Goal: Use online tool/utility: Utilize a website feature to perform a specific function

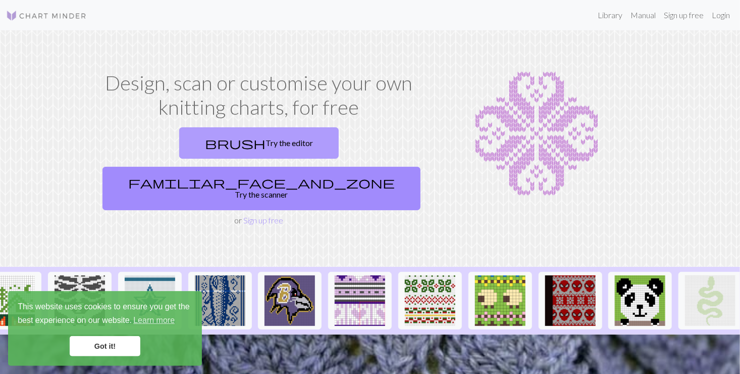
click at [182, 141] on link "brush Try the editor" at bounding box center [259, 142] width 160 height 31
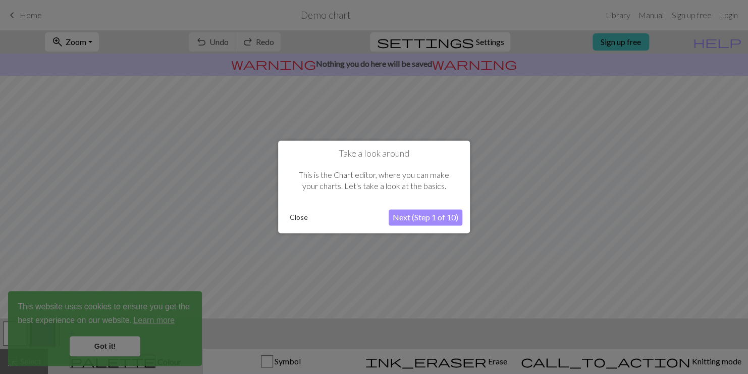
click at [105, 341] on div at bounding box center [374, 187] width 748 height 374
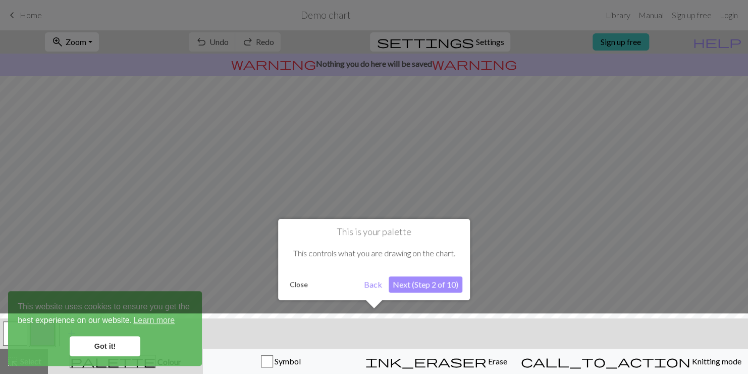
click at [296, 285] on button "Close" at bounding box center [299, 284] width 26 height 15
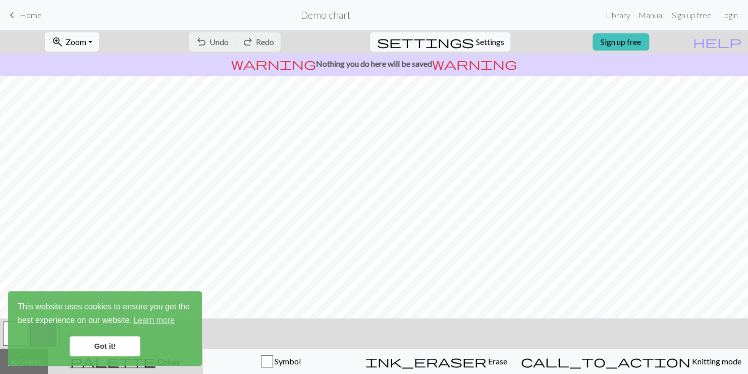
click at [108, 347] on link "Got it!" at bounding box center [105, 346] width 71 height 20
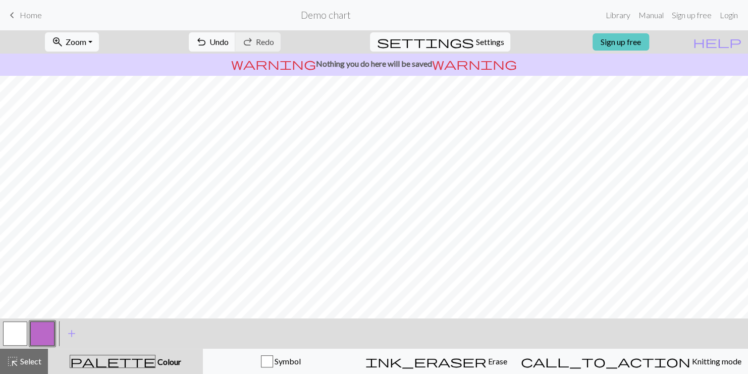
click at [649, 43] on link "Sign up free" at bounding box center [621, 41] width 57 height 17
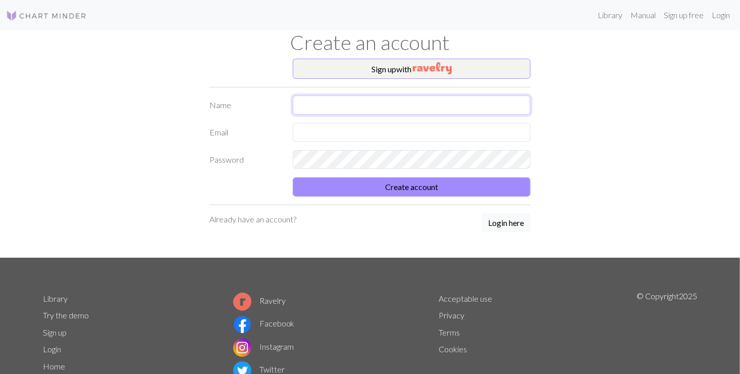
click at [294, 109] on input "text" at bounding box center [412, 104] width 238 height 19
type input "[PERSON_NAME]"
type input "[PERSON_NAME][EMAIL_ADDRESS][PERSON_NAME][DOMAIN_NAME]"
click at [397, 108] on input "[PERSON_NAME]" at bounding box center [412, 104] width 238 height 19
type input "[PERSON_NAME]"
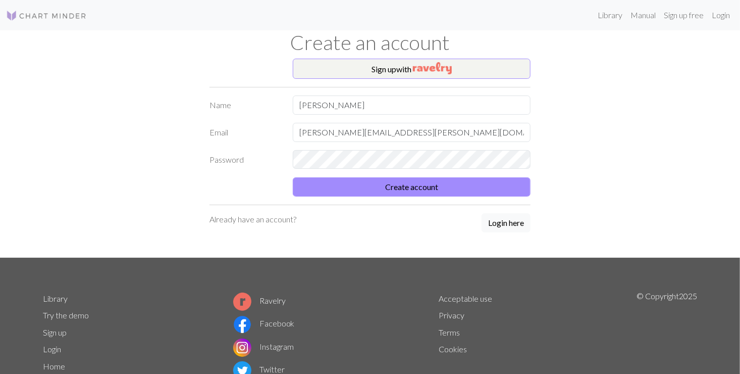
click at [222, 190] on div "Create account" at bounding box center [370, 186] width 333 height 19
click at [337, 186] on button "Create account" at bounding box center [412, 186] width 238 height 19
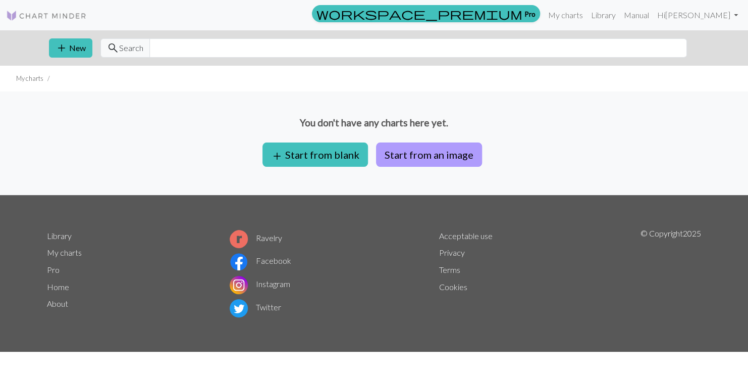
click at [414, 157] on button "Start from an image" at bounding box center [429, 154] width 106 height 24
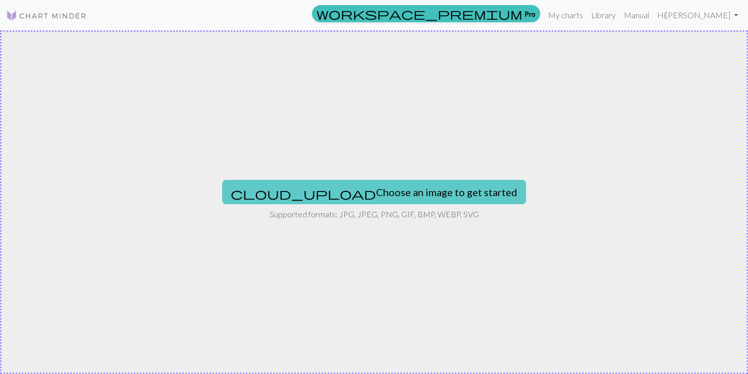
click at [337, 191] on button "cloud_upload Choose an image to get started" at bounding box center [374, 192] width 304 height 24
click at [327, 197] on button "cloud_upload Choose an image to get started" at bounding box center [374, 192] width 304 height 24
type input "C:\fakepath\TheWitcher_101_Unit_06900_RT.fk3ph4dhp.webp"
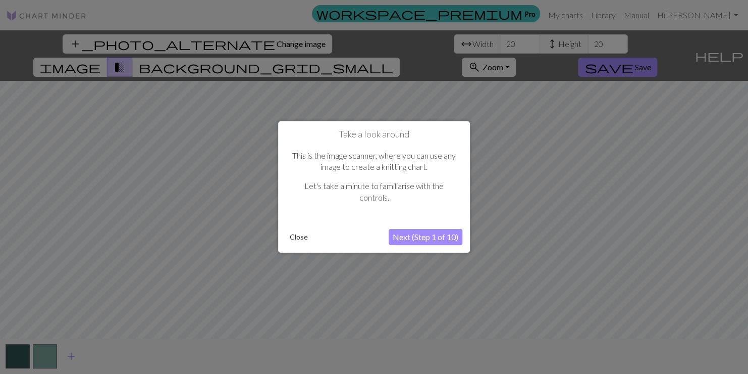
click at [413, 238] on button "Next (Step 1 of 10)" at bounding box center [426, 237] width 74 height 16
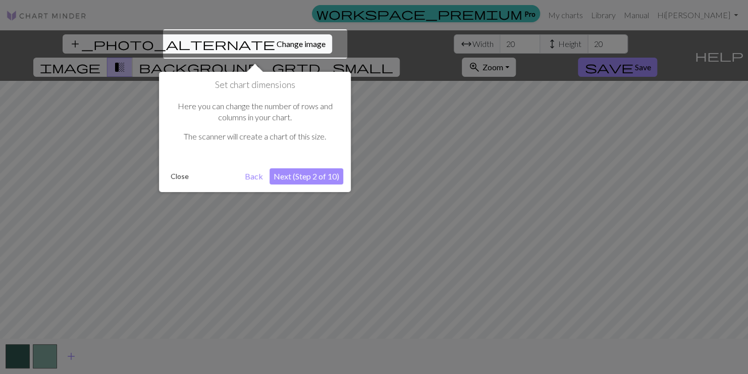
click at [297, 173] on button "Next (Step 2 of 10)" at bounding box center [307, 176] width 74 height 16
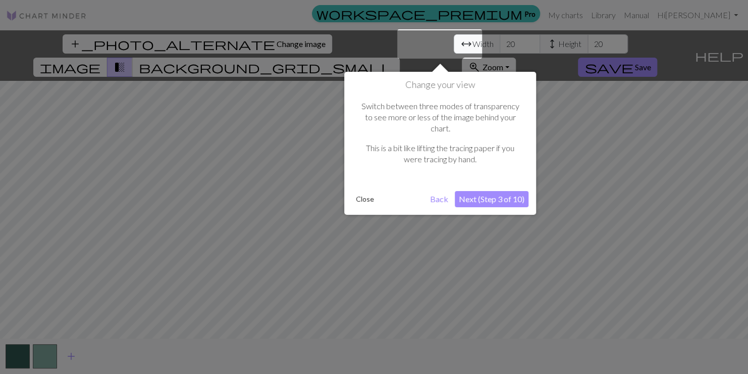
click at [498, 191] on button "Next (Step 3 of 10)" at bounding box center [492, 199] width 74 height 16
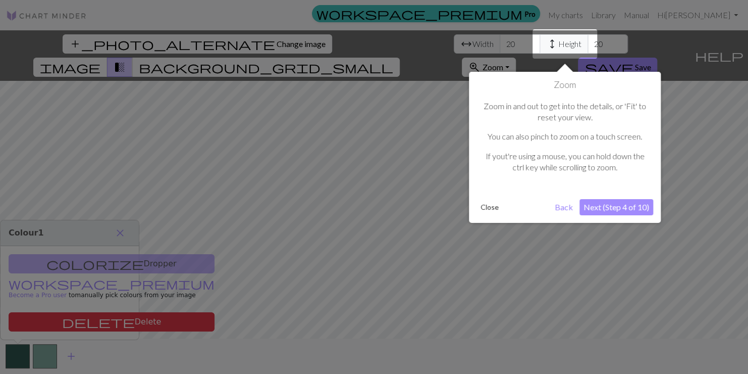
click at [607, 210] on button "Next (Step 4 of 10)" at bounding box center [617, 207] width 74 height 16
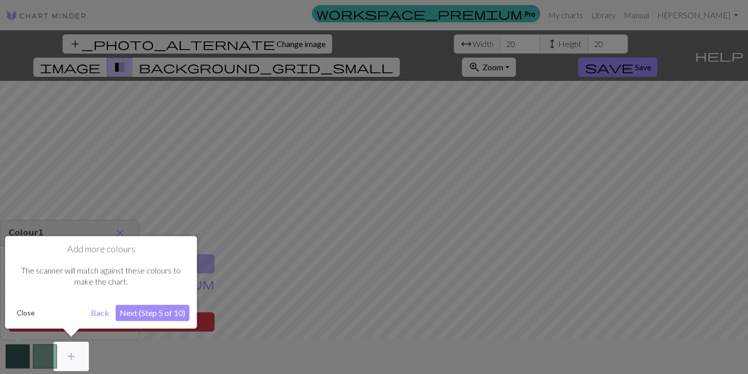
click at [18, 308] on button "Close" at bounding box center [26, 312] width 26 height 15
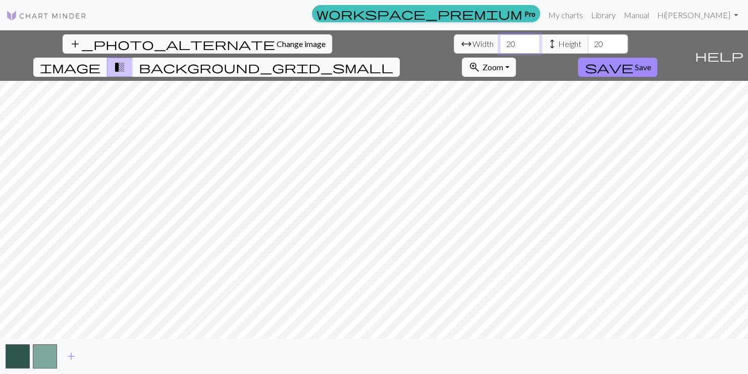
click at [500, 44] on input "20" at bounding box center [520, 43] width 40 height 19
type input "2"
type input "50"
click at [588, 46] on input "20" at bounding box center [608, 43] width 40 height 19
type input "2"
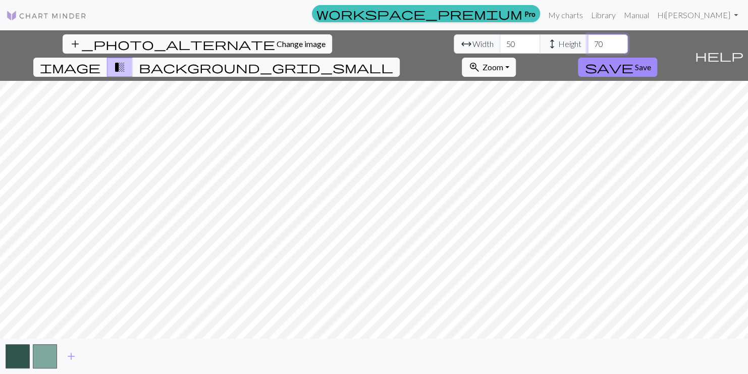
type input "7"
click at [72, 360] on span "add" at bounding box center [71, 356] width 12 height 14
click at [100, 354] on span "add" at bounding box center [98, 356] width 12 height 14
click at [100, 354] on button "button" at bounding box center [99, 356] width 24 height 24
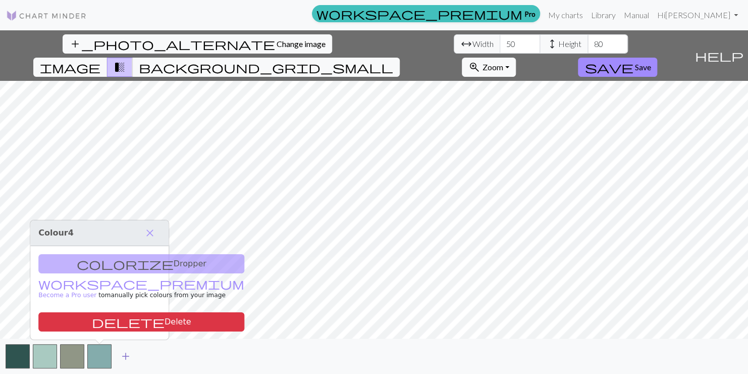
click at [124, 353] on span "add" at bounding box center [126, 356] width 12 height 14
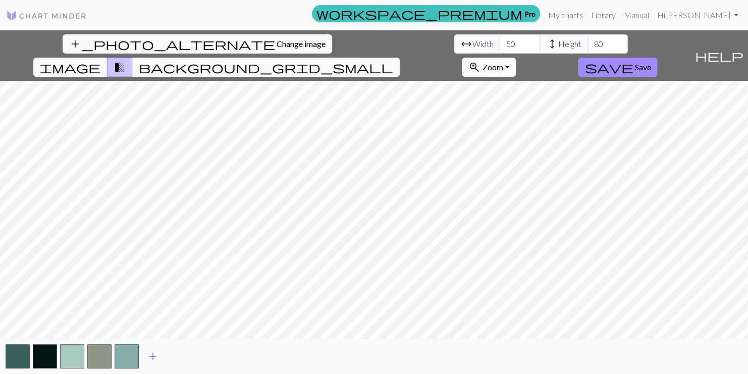
click at [158, 354] on span "add" at bounding box center [153, 356] width 12 height 14
click at [182, 360] on span "add" at bounding box center [180, 356] width 12 height 14
click at [207, 361] on span "add" at bounding box center [208, 356] width 12 height 14
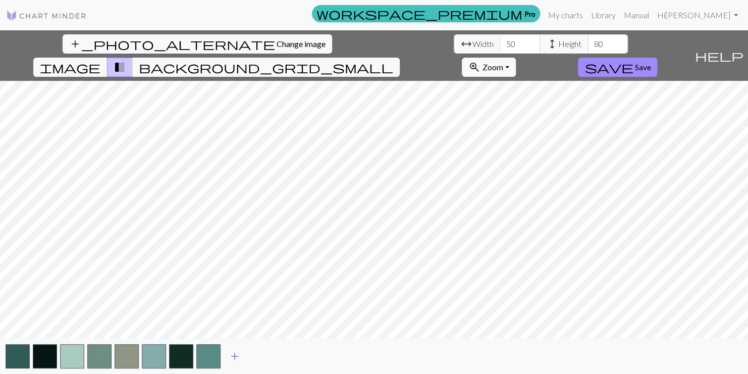
click at [231, 357] on span "add" at bounding box center [235, 356] width 12 height 14
click at [259, 358] on span "add" at bounding box center [262, 356] width 12 height 14
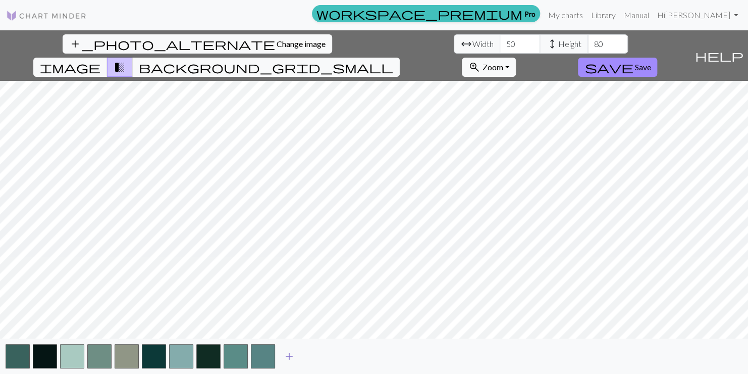
click at [293, 357] on span "add" at bounding box center [289, 356] width 12 height 14
click at [314, 357] on span "add" at bounding box center [317, 356] width 12 height 14
click at [345, 357] on span "add" at bounding box center [344, 356] width 12 height 14
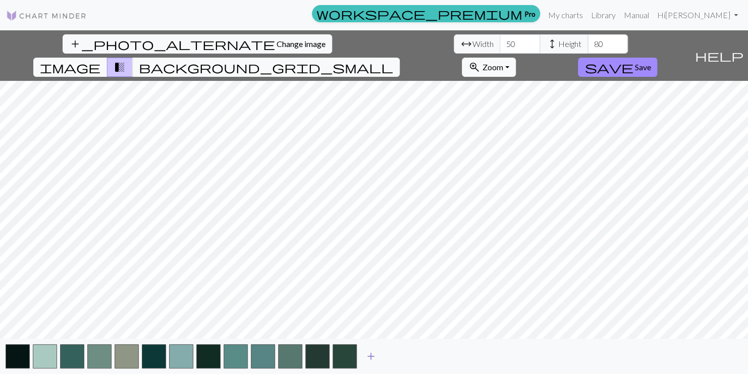
click at [368, 358] on span "add" at bounding box center [371, 356] width 12 height 14
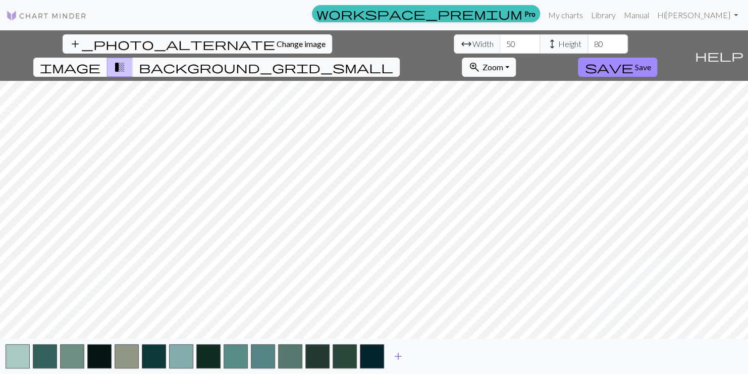
click at [397, 357] on span "add" at bounding box center [398, 356] width 12 height 14
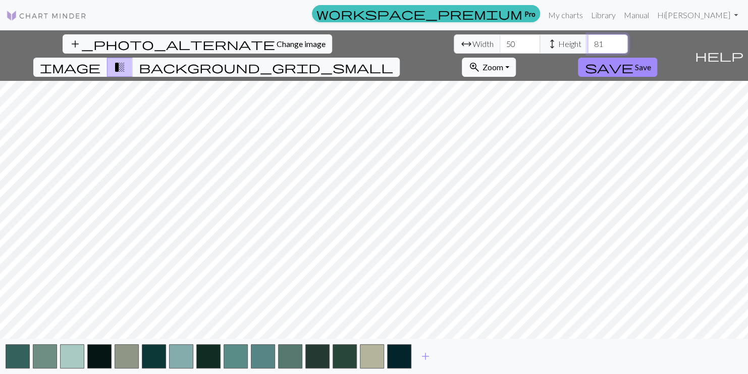
click at [588, 40] on input "81" at bounding box center [608, 43] width 40 height 19
click at [588, 40] on input "82" at bounding box center [608, 43] width 40 height 19
click at [588, 40] on input "83" at bounding box center [608, 43] width 40 height 19
click at [588, 40] on input "84" at bounding box center [608, 43] width 40 height 19
click at [588, 46] on input "84" at bounding box center [608, 43] width 40 height 19
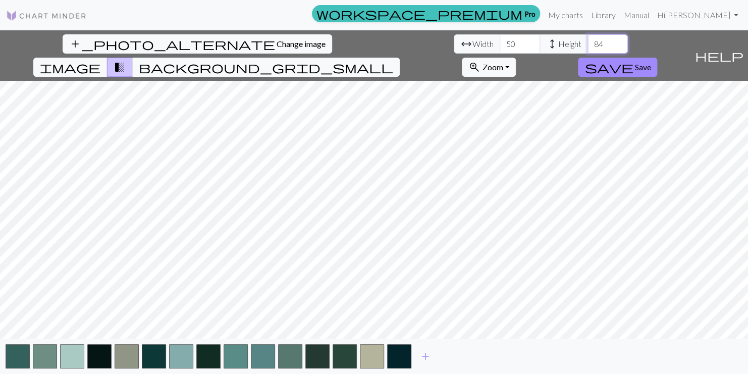
type input "8"
type input "100"
click at [372, 46] on div "add_photo_alternate Change image arrow_range Width 50 height Height 100 image t…" at bounding box center [374, 201] width 748 height 343
click at [425, 351] on span "add" at bounding box center [426, 356] width 12 height 14
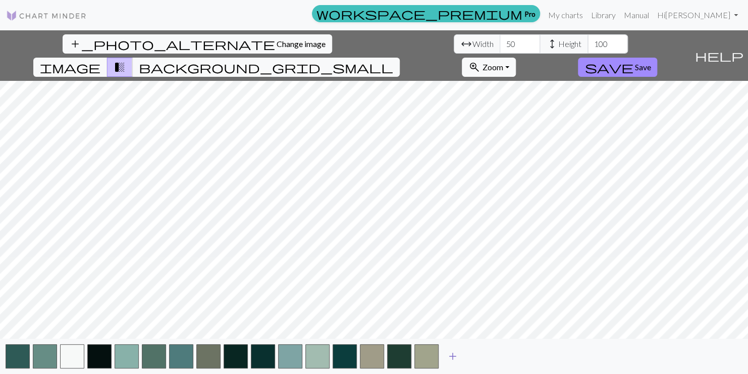
click at [452, 356] on span "add" at bounding box center [453, 356] width 12 height 14
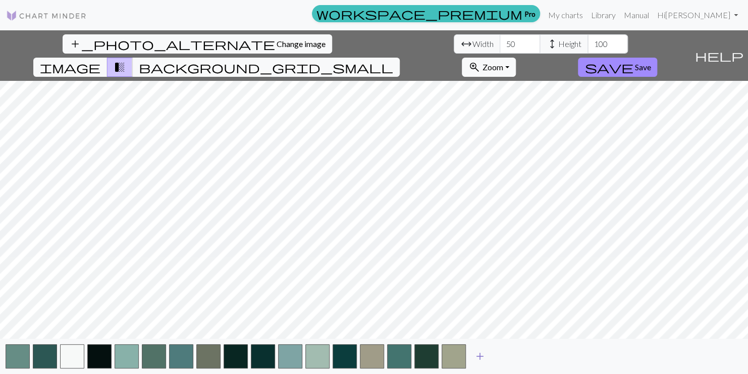
click at [484, 352] on span "add" at bounding box center [480, 356] width 12 height 14
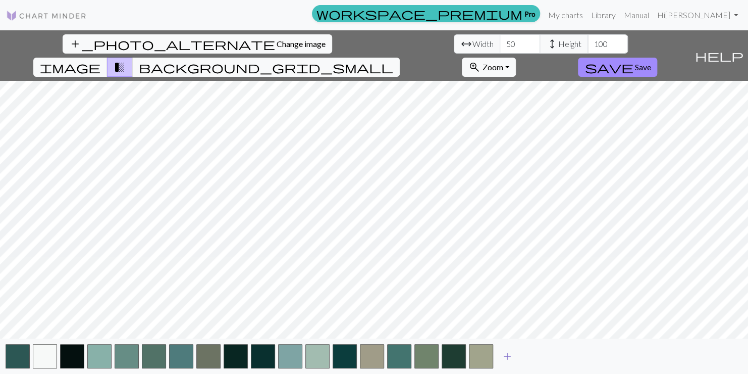
click at [515, 354] on button "add" at bounding box center [507, 355] width 25 height 19
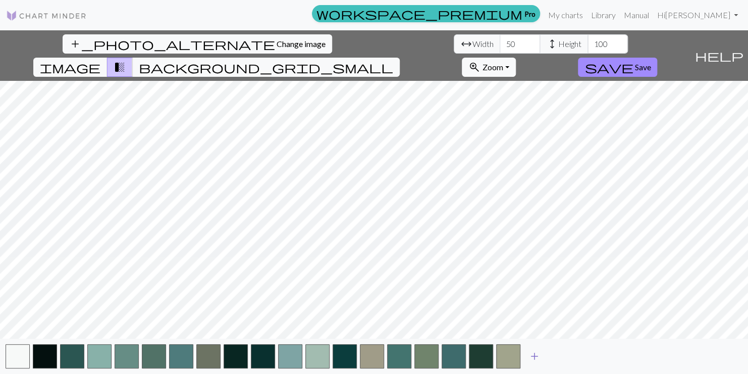
click at [537, 358] on span "add" at bounding box center [535, 356] width 12 height 14
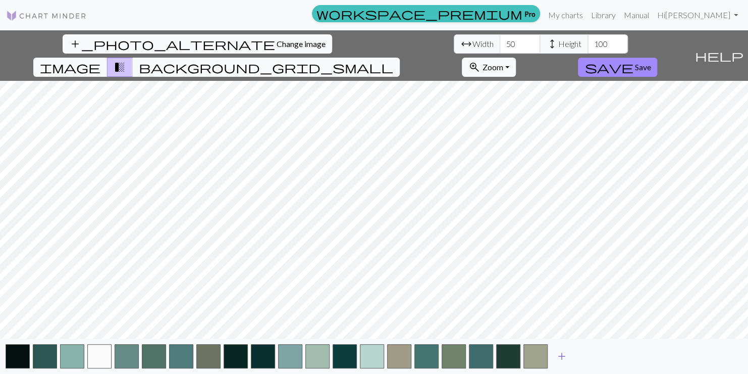
click at [563, 358] on span "add" at bounding box center [562, 356] width 12 height 14
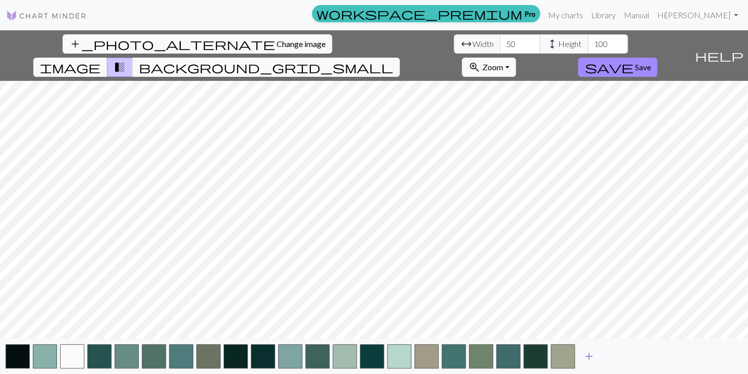
click at [588, 357] on span "add" at bounding box center [589, 356] width 12 height 14
click at [617, 356] on span "add" at bounding box center [617, 356] width 12 height 14
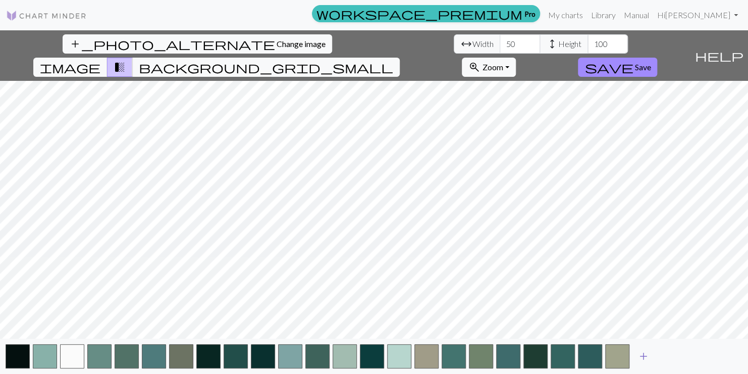
click at [645, 356] on span "add" at bounding box center [644, 356] width 12 height 14
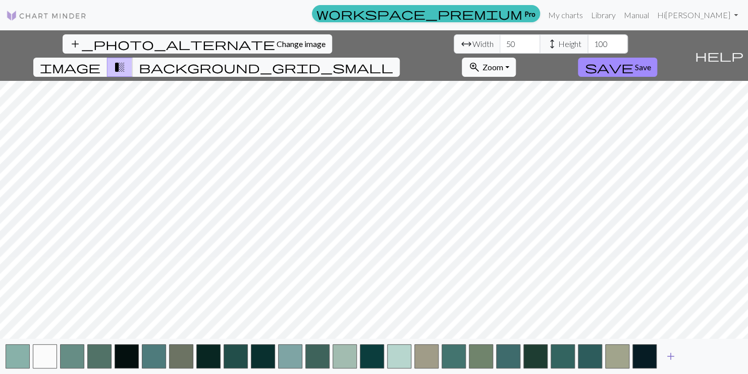
click at [671, 357] on span "add" at bounding box center [671, 356] width 12 height 14
click at [697, 357] on span "add" at bounding box center [698, 356] width 12 height 14
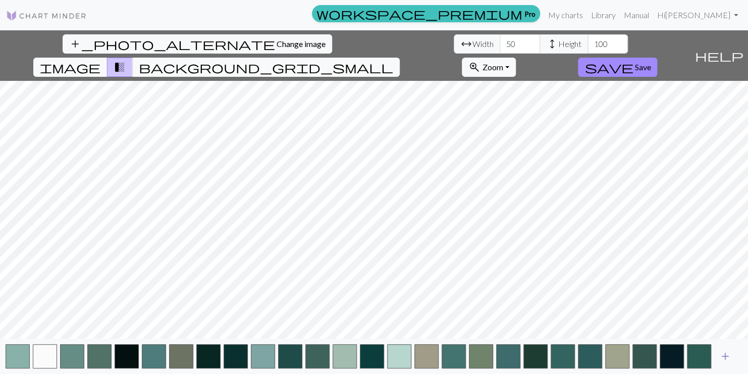
click at [722, 356] on span "add" at bounding box center [726, 356] width 12 height 14
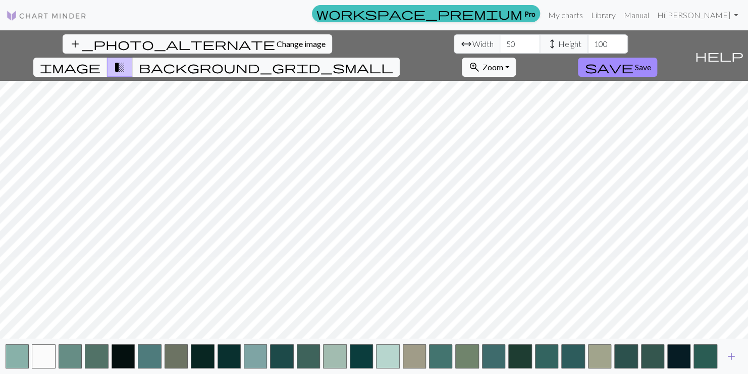
click at [729, 355] on span "add" at bounding box center [732, 356] width 12 height 14
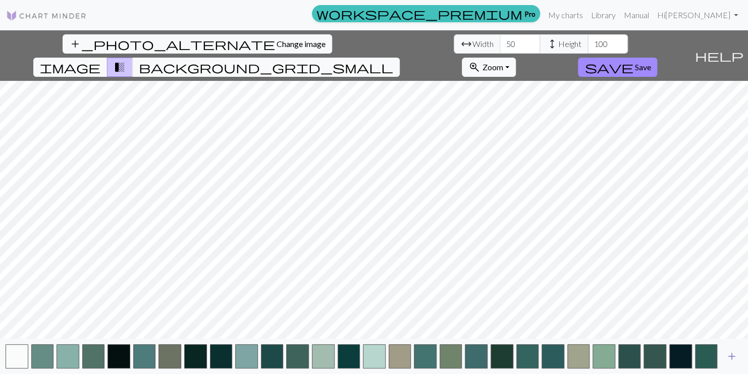
click at [729, 355] on span "add" at bounding box center [732, 356] width 12 height 14
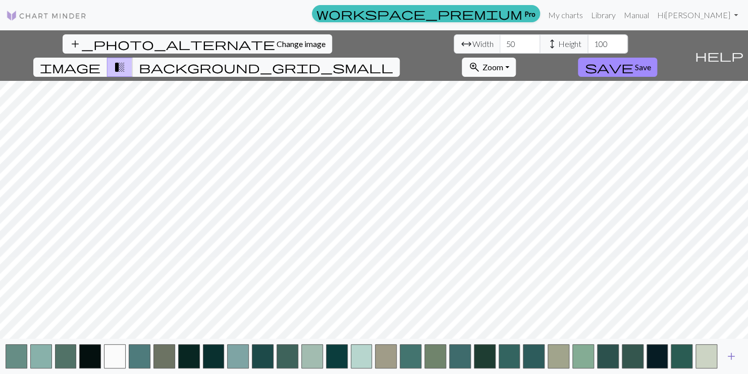
click at [729, 355] on span "add" at bounding box center [732, 356] width 12 height 14
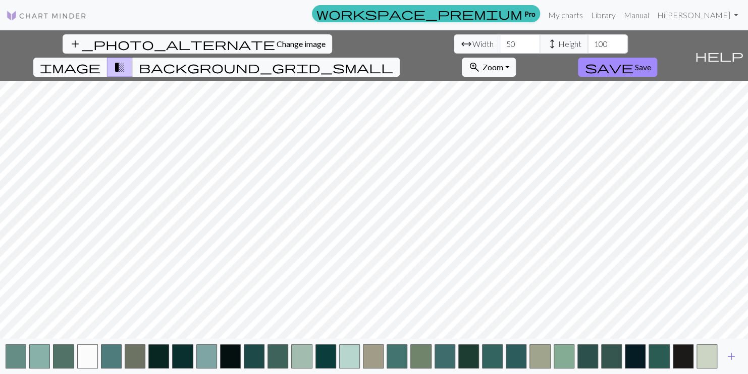
click at [729, 355] on span "add" at bounding box center [732, 356] width 12 height 14
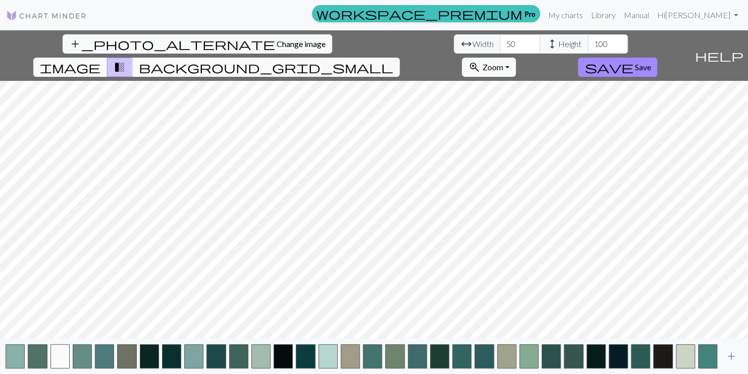
click at [729, 355] on span "add" at bounding box center [732, 356] width 12 height 14
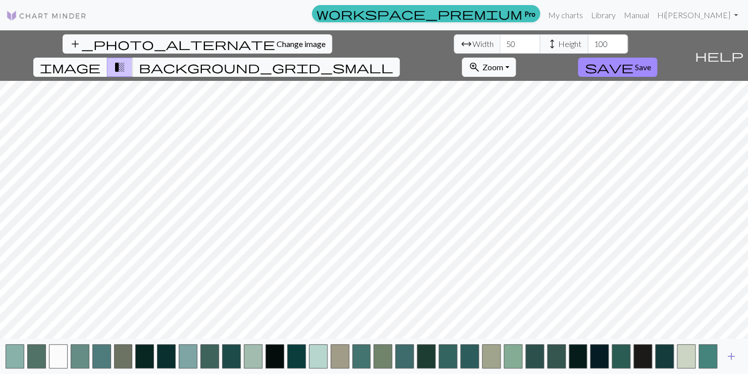
click at [729, 355] on span "add" at bounding box center [732, 356] width 12 height 14
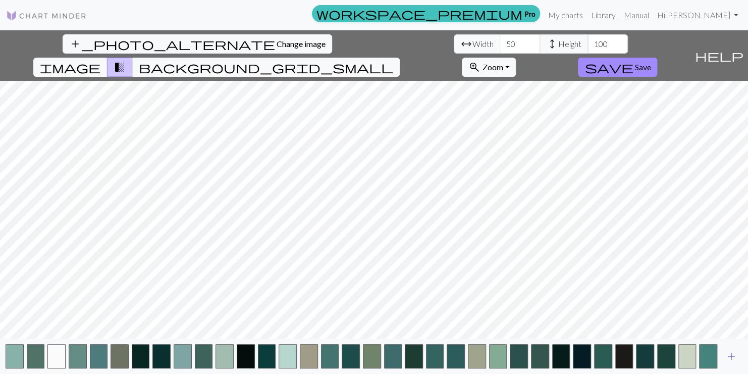
click at [729, 355] on span "add" at bounding box center [732, 356] width 12 height 14
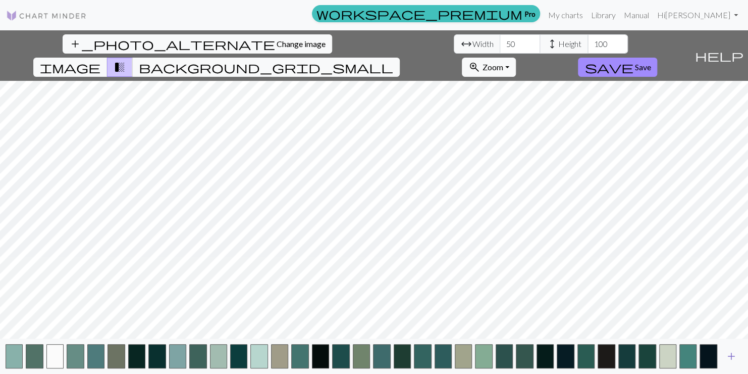
click at [729, 355] on span "add" at bounding box center [732, 356] width 12 height 14
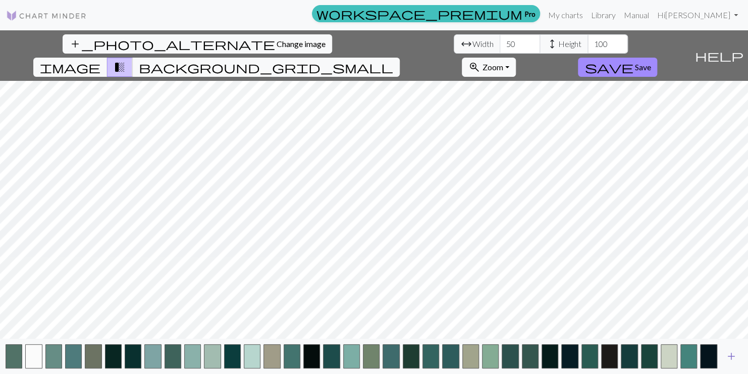
click at [729, 355] on span "add" at bounding box center [732, 356] width 12 height 14
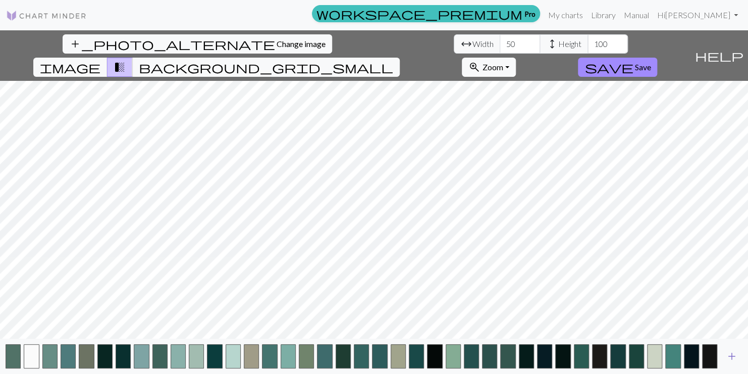
click at [729, 355] on span "add" at bounding box center [732, 356] width 12 height 14
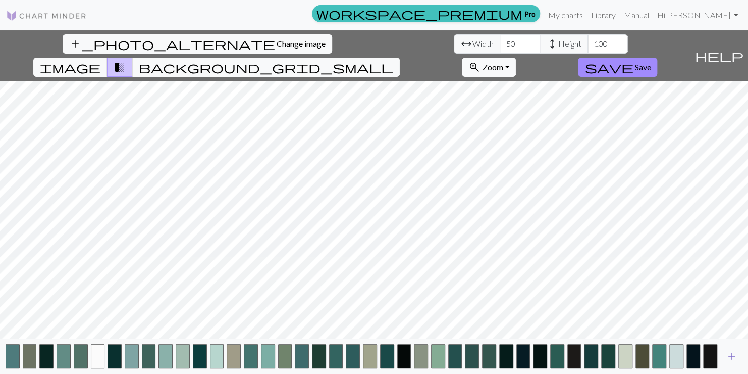
click at [729, 355] on span "add" at bounding box center [732, 356] width 12 height 14
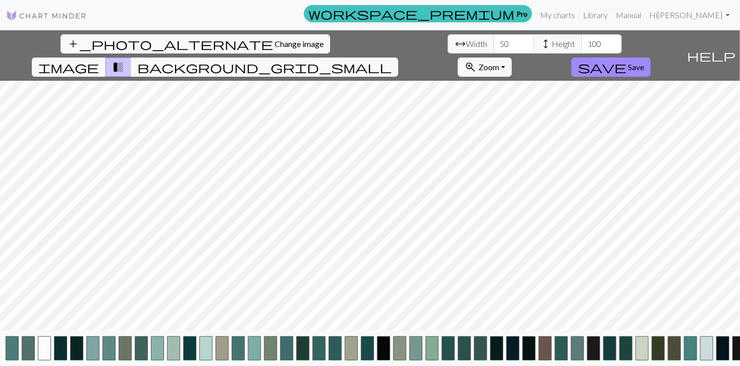
click at [733, 355] on button "button" at bounding box center [739, 348] width 13 height 24
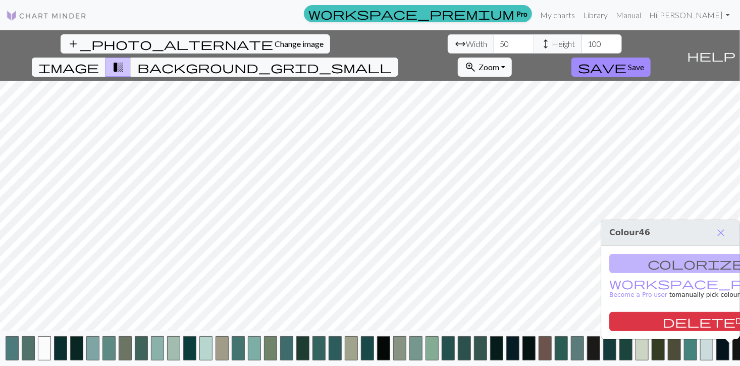
click at [733, 355] on button "button" at bounding box center [739, 348] width 13 height 24
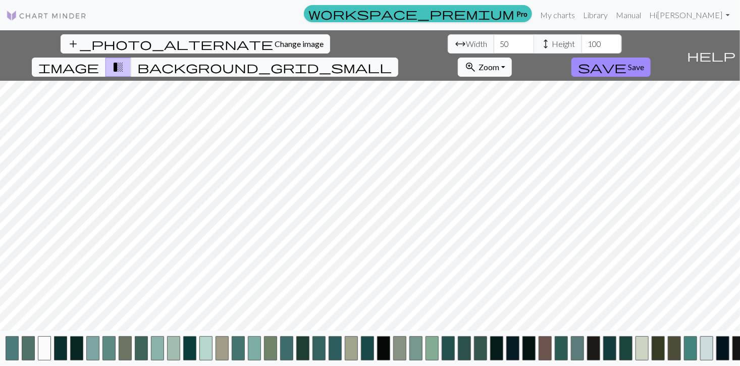
click at [733, 355] on button "button" at bounding box center [739, 348] width 13 height 24
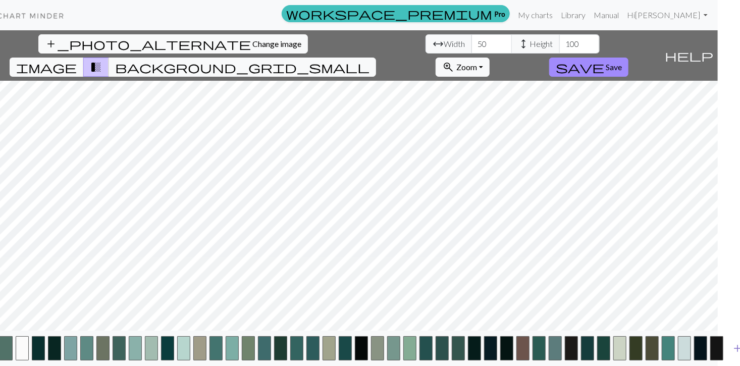
click at [733, 356] on span "add" at bounding box center [738, 348] width 12 height 14
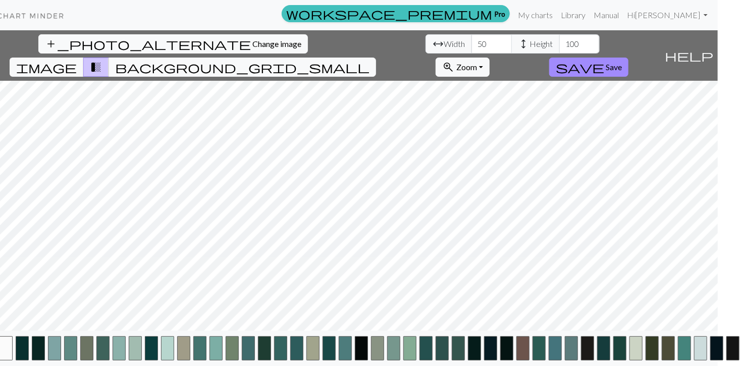
scroll to position [0, 38]
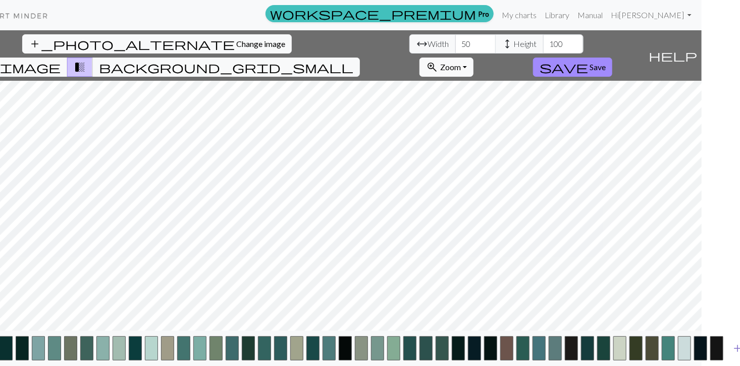
click at [732, 356] on span "add" at bounding box center [738, 348] width 12 height 14
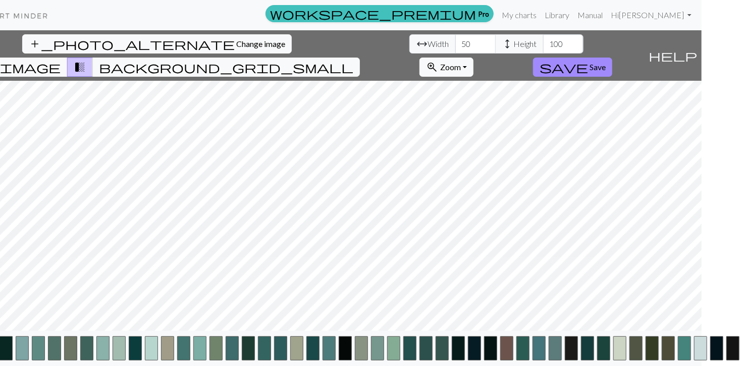
scroll to position [0, 55]
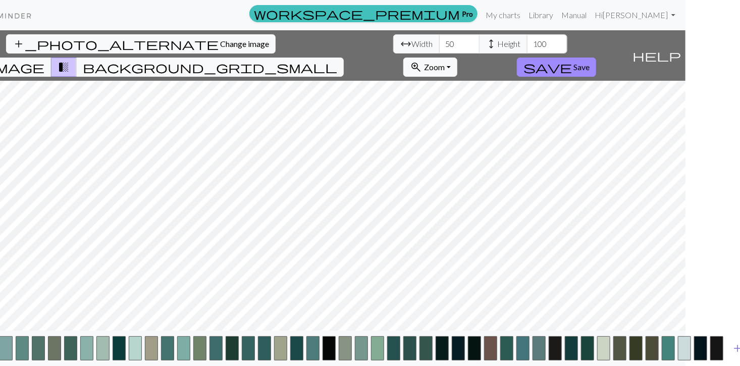
click at [732, 356] on span "add" at bounding box center [738, 348] width 12 height 14
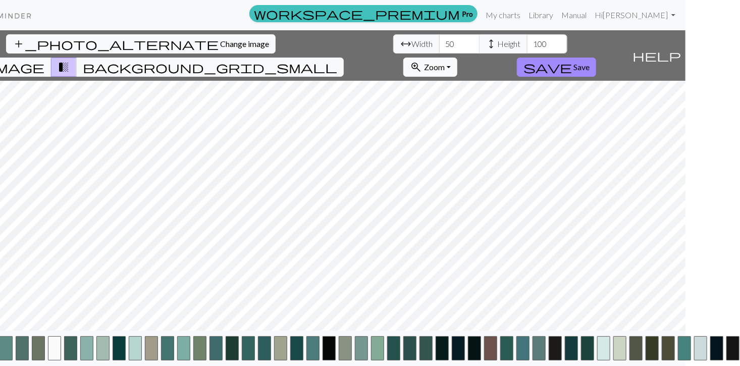
click at [728, 356] on button "button" at bounding box center [733, 348] width 13 height 24
